Goal: Transaction & Acquisition: Purchase product/service

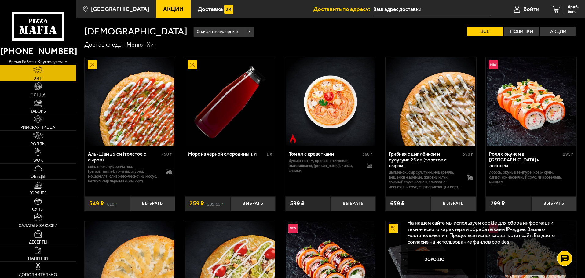
click at [164, 8] on span "Акции" at bounding box center [173, 9] width 20 height 6
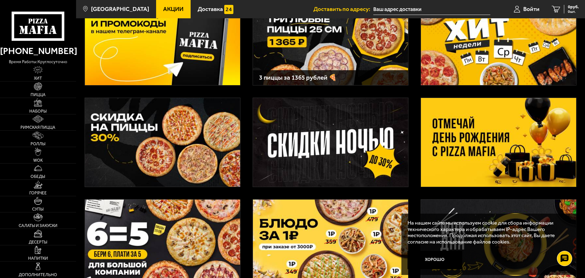
scroll to position [92, 0]
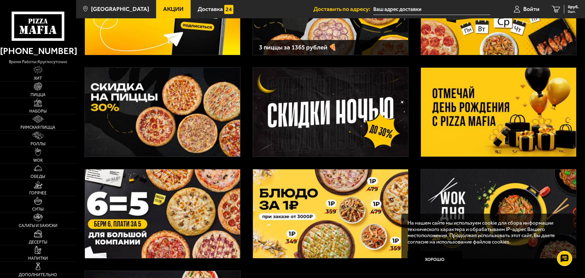
click at [482, 125] on img at bounding box center [498, 112] width 155 height 89
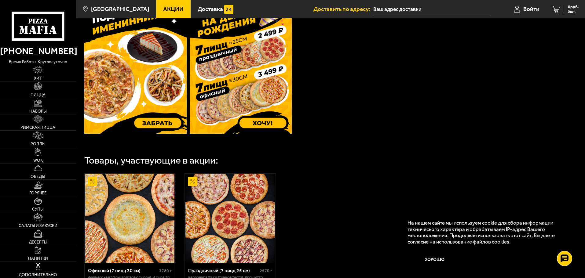
scroll to position [122, 0]
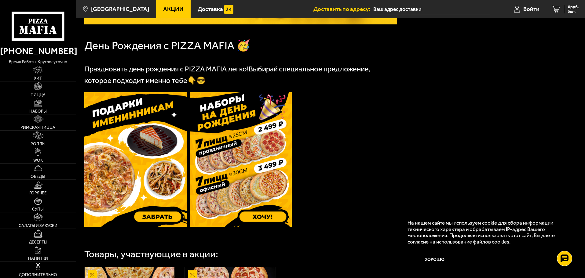
click at [158, 218] on img at bounding box center [135, 160] width 102 height 136
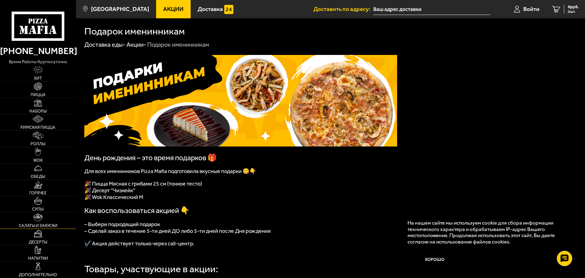
click at [43, 224] on span "Салаты и закуски" at bounding box center [38, 226] width 39 height 4
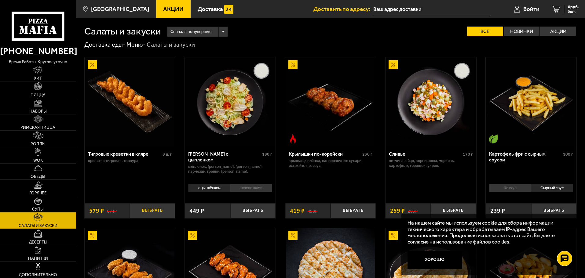
click at [166, 211] on button "Выбрать" at bounding box center [152, 210] width 45 height 15
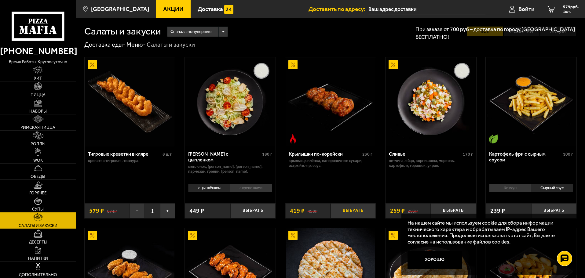
click at [349, 209] on button "Выбрать" at bounding box center [352, 210] width 45 height 15
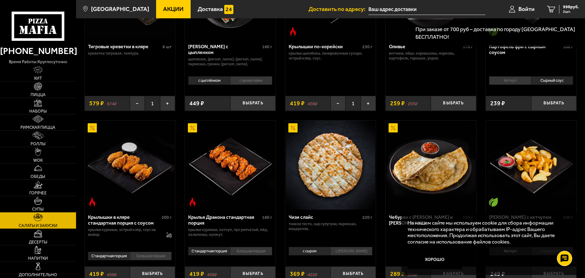
scroll to position [122, 0]
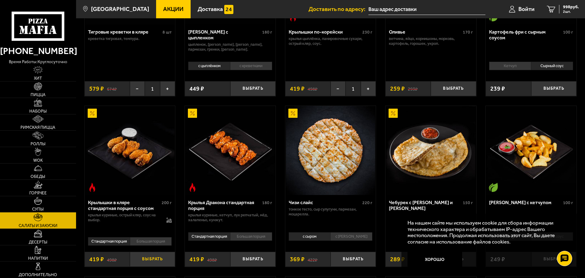
click at [149, 259] on button "Выбрать" at bounding box center [152, 259] width 45 height 15
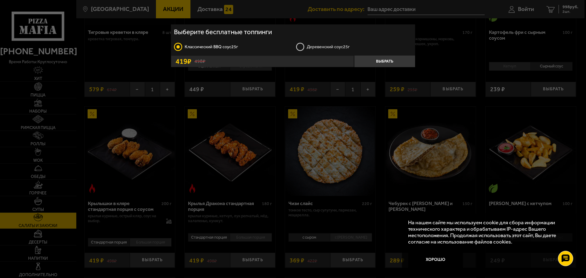
click at [301, 47] on label "Деревенский соус 25г" at bounding box center [354, 46] width 116 height 9
click at [0, 0] on input "Деревенский соус 25г" at bounding box center [0, 0] width 0 height 0
click at [378, 62] on button "Выбрать" at bounding box center [384, 62] width 61 height 12
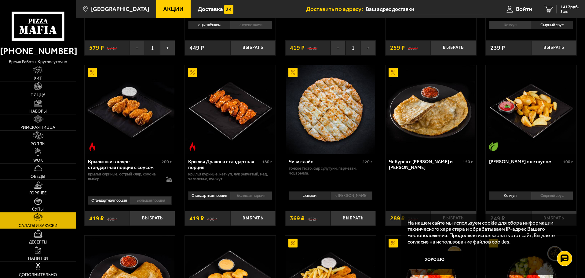
scroll to position [183, 0]
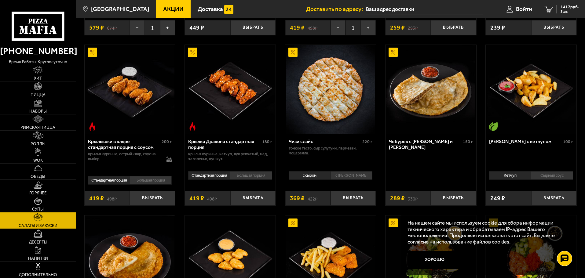
click at [147, 179] on li "Большая порция" at bounding box center [151, 180] width 42 height 9
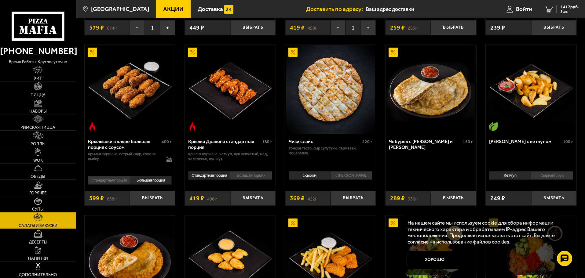
click at [114, 181] on li "Стандартная порция" at bounding box center [109, 180] width 42 height 9
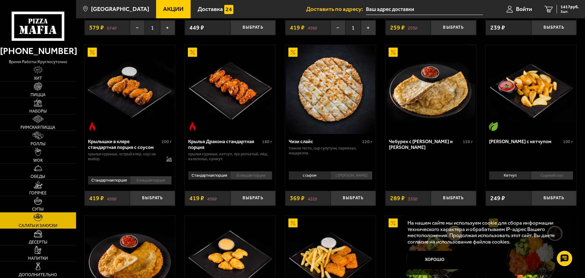
click at [151, 181] on li "Большая порция" at bounding box center [151, 180] width 42 height 9
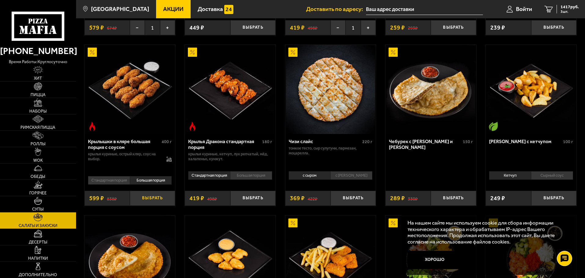
click at [146, 198] on button "Выбрать" at bounding box center [152, 198] width 45 height 15
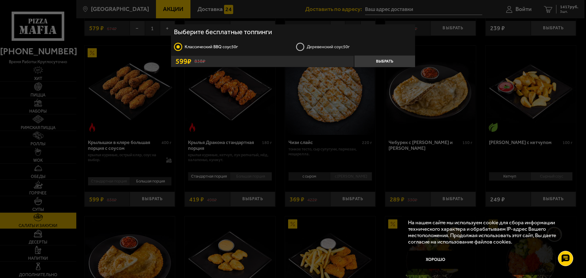
click at [315, 46] on label "Деревенский соус 50г" at bounding box center [354, 46] width 116 height 9
click at [0, 0] on input "Деревенский соус 50г" at bounding box center [0, 0] width 0 height 0
click at [377, 63] on button "Выбрать" at bounding box center [384, 62] width 61 height 12
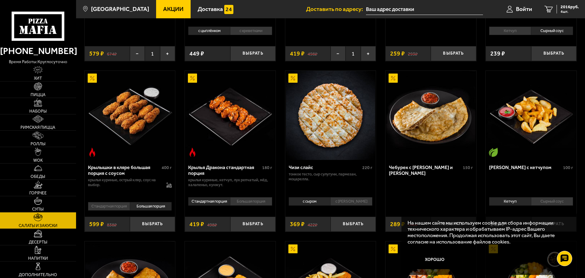
scroll to position [73, 0]
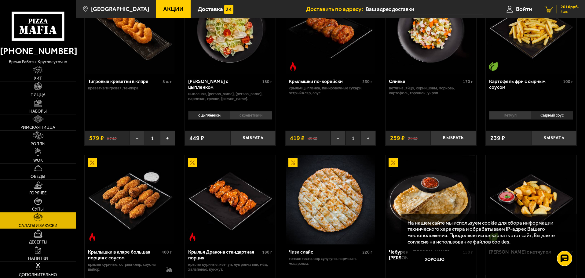
click at [573, 8] on span "2016 руб." at bounding box center [569, 7] width 18 height 4
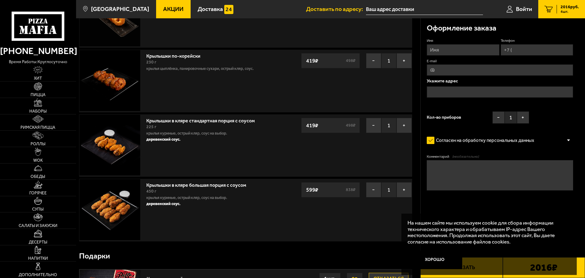
scroll to position [61, 0]
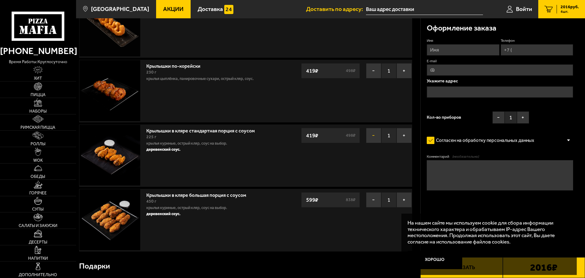
click at [376, 136] on button "−" at bounding box center [373, 135] width 15 height 15
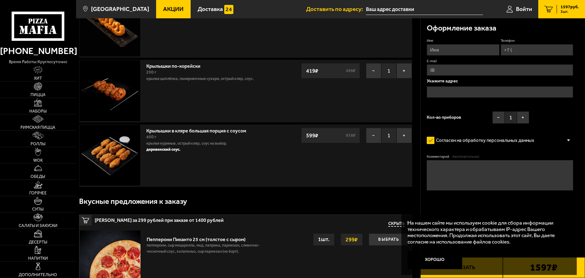
click at [188, 130] on link "Крылышки в кляре большая порция c соусом" at bounding box center [199, 130] width 106 height 8
click at [120, 153] on img at bounding box center [109, 155] width 61 height 61
click at [41, 215] on img at bounding box center [38, 217] width 9 height 8
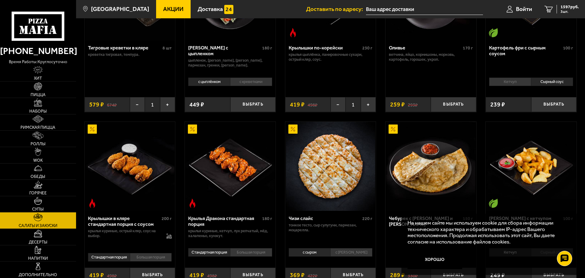
scroll to position [183, 0]
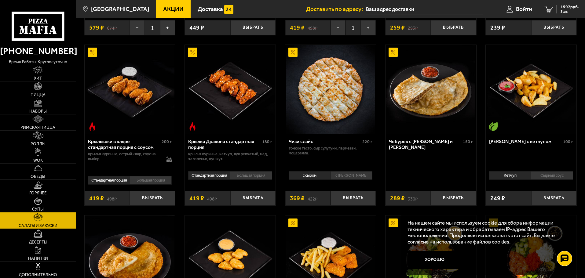
click at [149, 180] on li "Большая порция" at bounding box center [151, 180] width 42 height 9
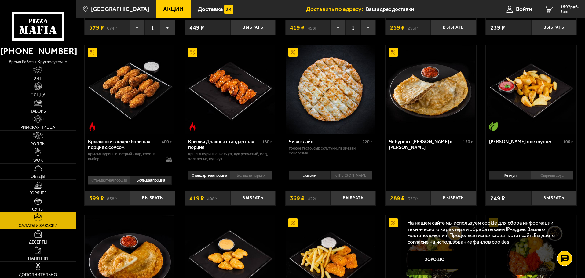
click at [123, 182] on li "Стандартная порция" at bounding box center [109, 180] width 42 height 9
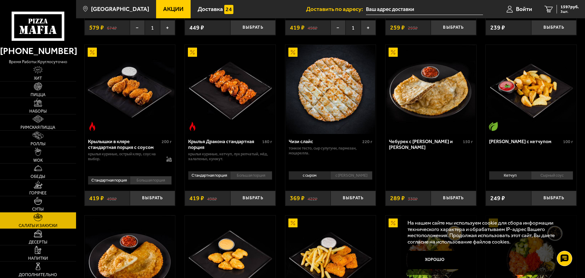
click at [148, 179] on li "Большая порция" at bounding box center [151, 180] width 42 height 9
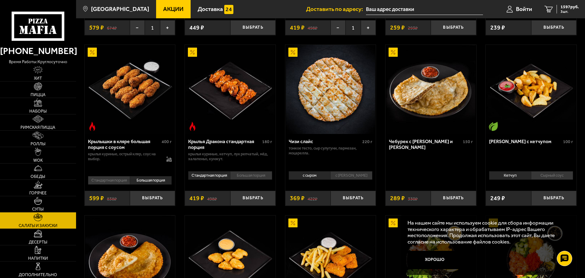
click at [120, 182] on li "Стандартная порция" at bounding box center [109, 180] width 42 height 9
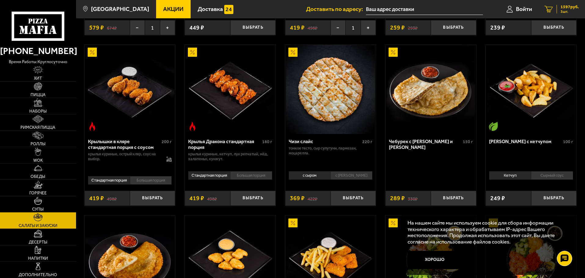
click at [565, 7] on span "1597 руб." at bounding box center [569, 7] width 18 height 4
